Goal: Navigation & Orientation: Go to known website

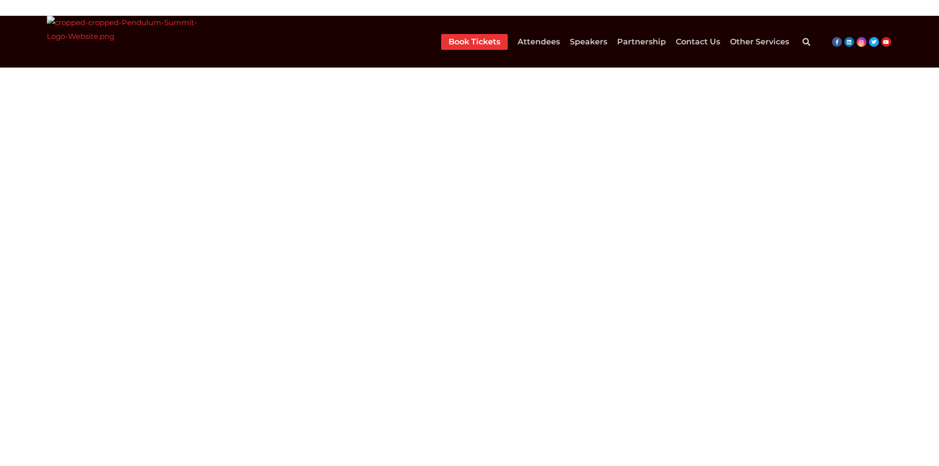
click at [808, 43] on icon "Search" at bounding box center [807, 42] width 20 height 20
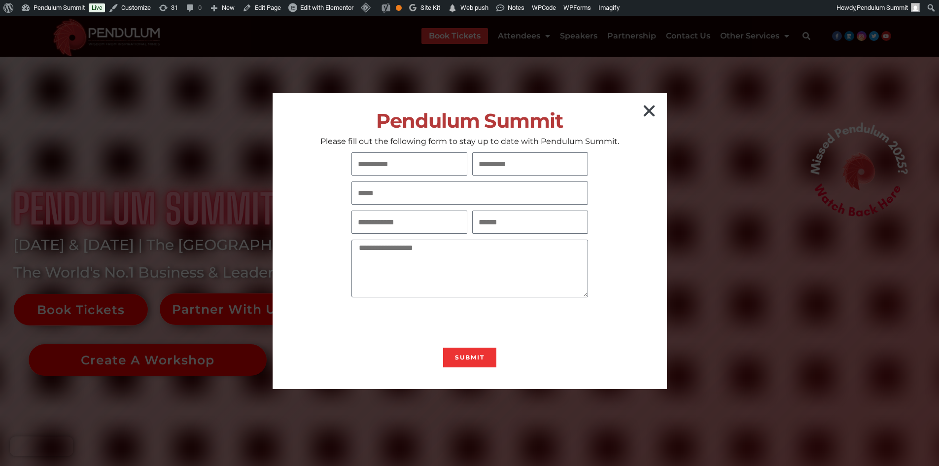
click at [645, 109] on icon "Close" at bounding box center [650, 111] width 16 height 16
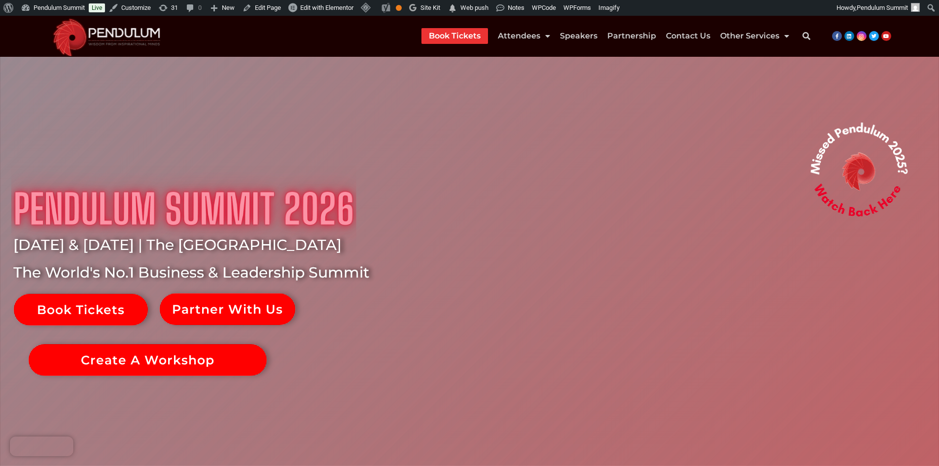
click at [804, 37] on icon "Search" at bounding box center [807, 36] width 20 height 20
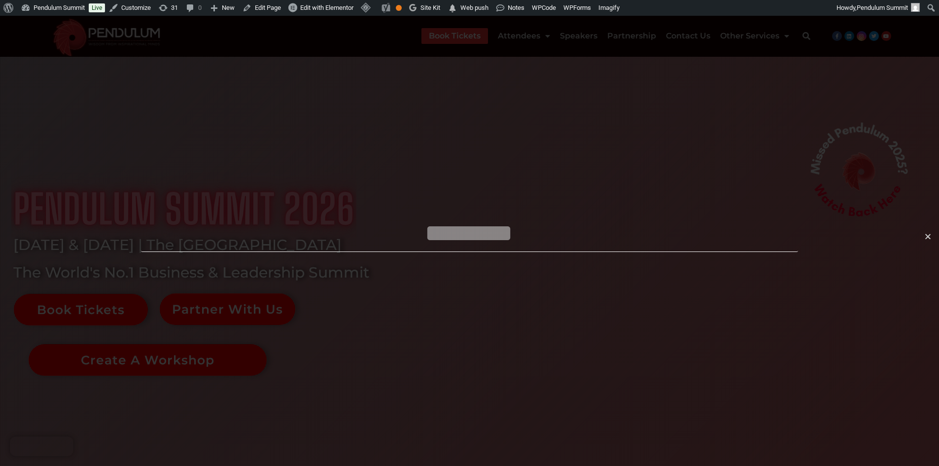
click at [928, 238] on icon "Close this search box." at bounding box center [928, 236] width 7 height 7
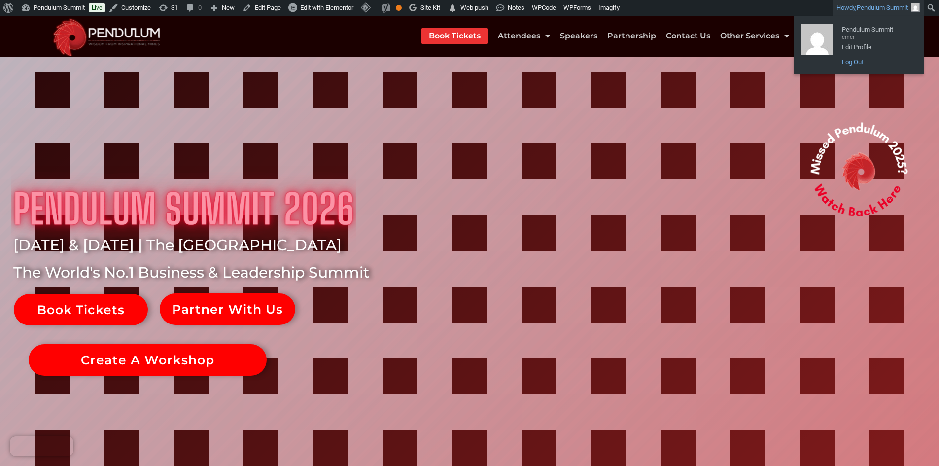
click at [857, 60] on link "Log Out" at bounding box center [876, 62] width 79 height 13
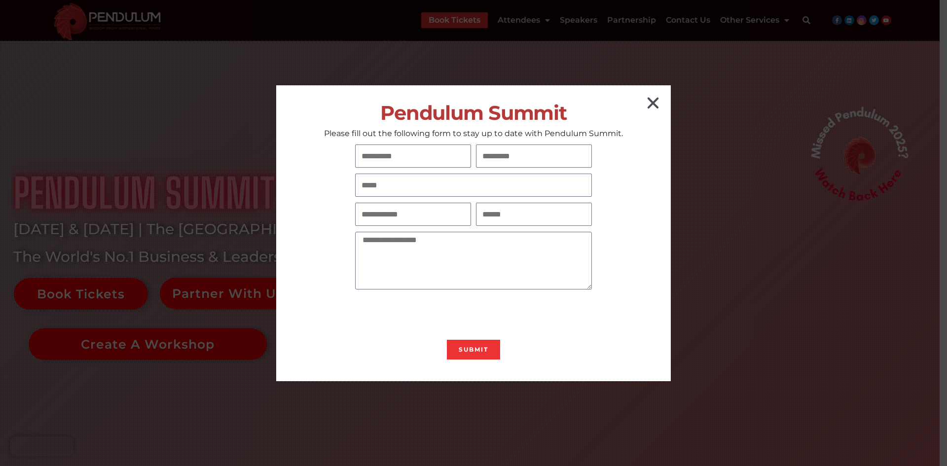
click at [653, 102] on icon "Close" at bounding box center [653, 103] width 16 height 16
